Goal: Navigation & Orientation: Find specific page/section

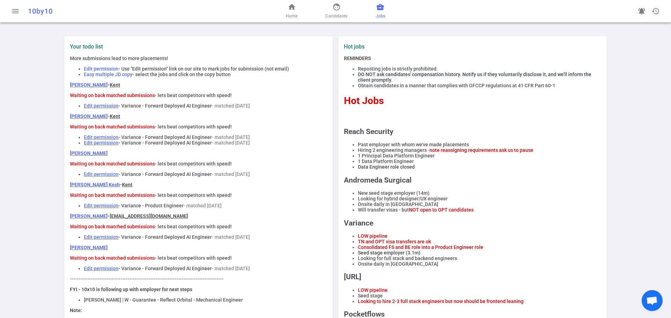
click at [380, 14] on span "Jobs" at bounding box center [380, 16] width 9 height 7
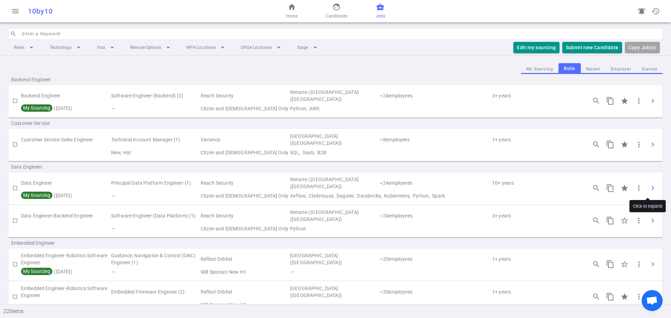
click at [648, 188] on span "chevron_right" at bounding box center [652, 188] width 8 height 8
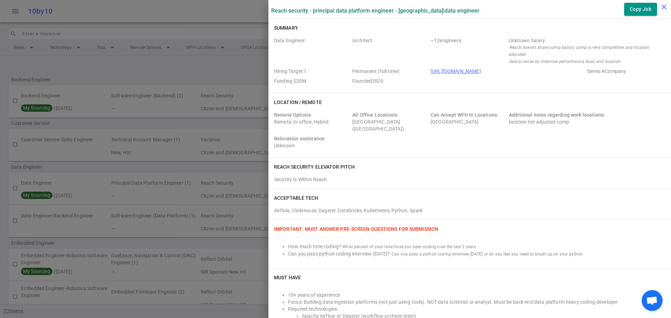
click at [664, 5] on icon "close" at bounding box center [664, 7] width 8 height 8
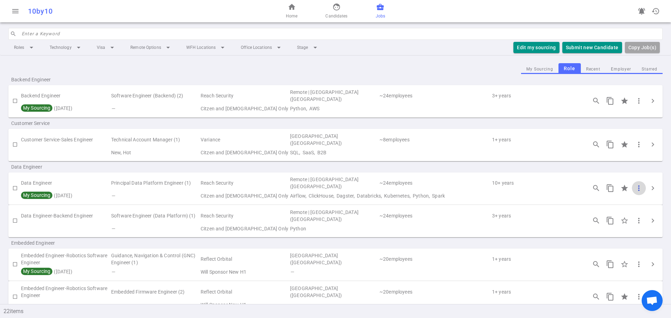
click at [634, 189] on span "more_vert" at bounding box center [638, 188] width 8 height 8
click at [525, 167] on div at bounding box center [335, 159] width 671 height 318
